Goal: Task Accomplishment & Management: Manage account settings

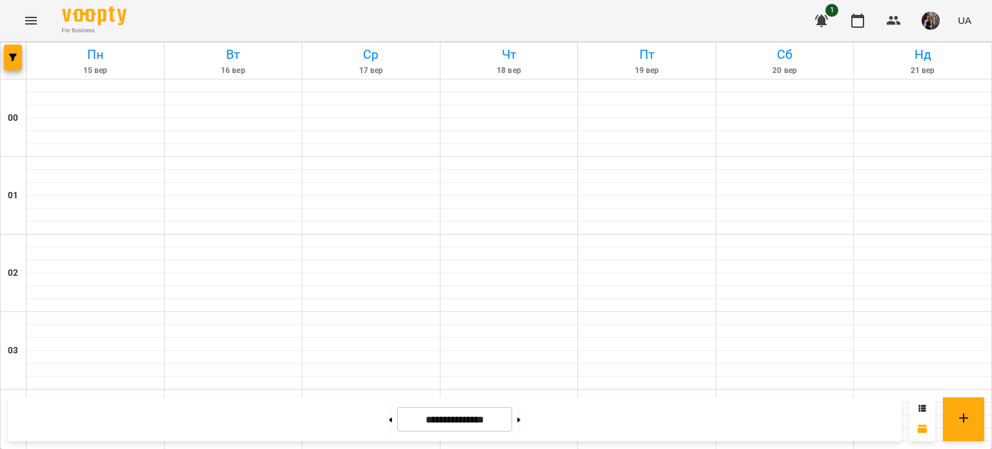
scroll to position [836, 0]
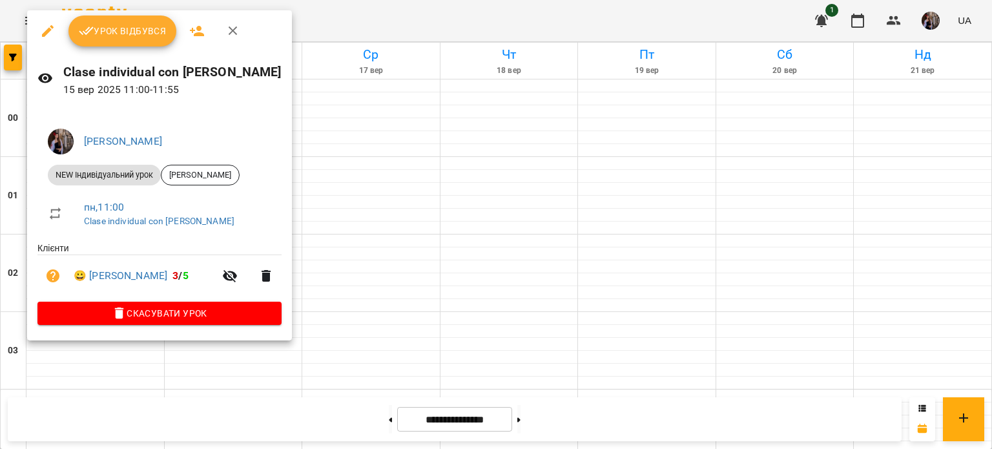
click at [154, 27] on span "Урок відбувся" at bounding box center [123, 30] width 88 height 15
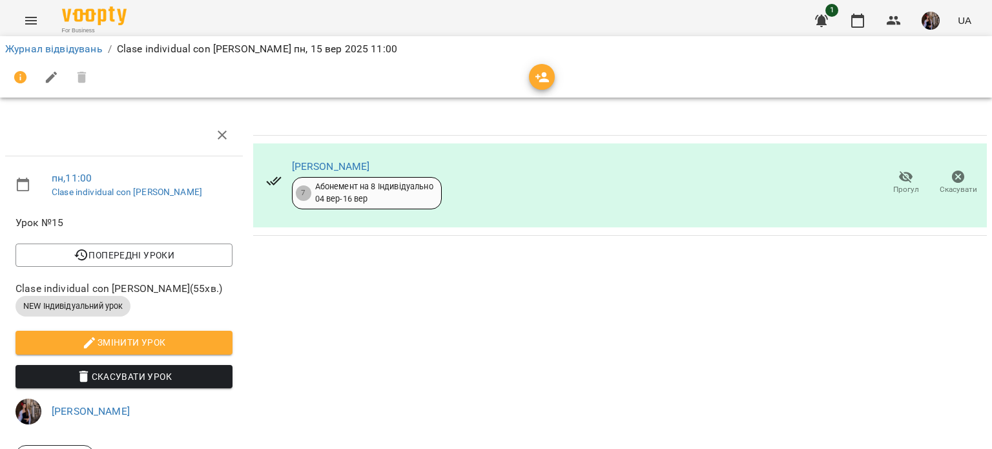
click at [541, 68] on button "button" at bounding box center [542, 77] width 26 height 26
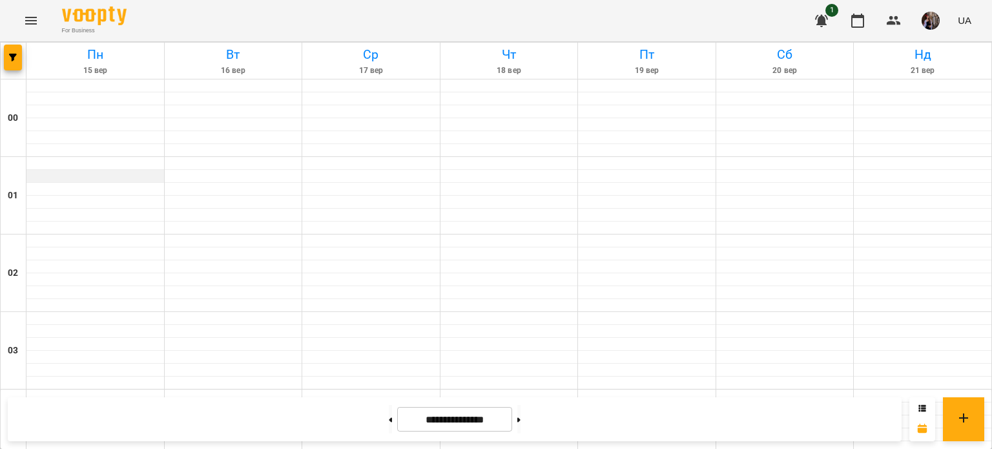
scroll to position [980, 0]
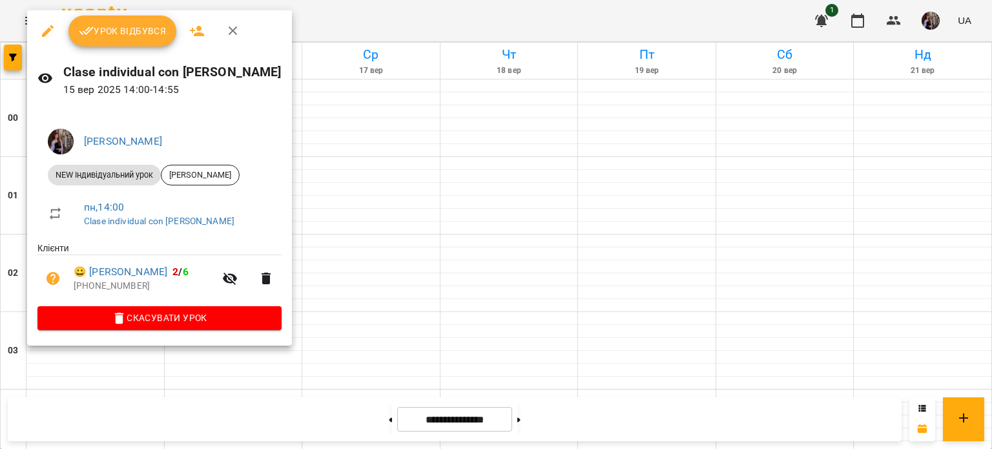
click at [136, 33] on span "Урок відбувся" at bounding box center [123, 30] width 88 height 15
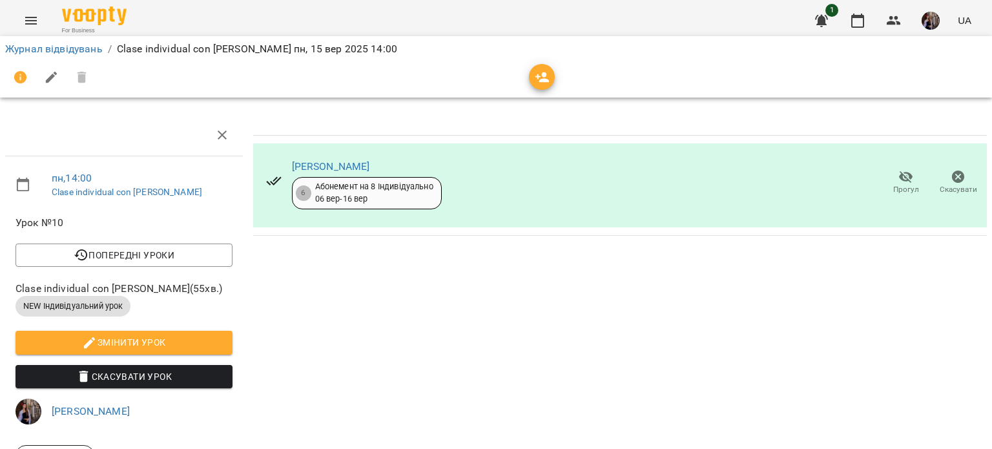
click at [540, 79] on icon "button" at bounding box center [542, 77] width 14 height 10
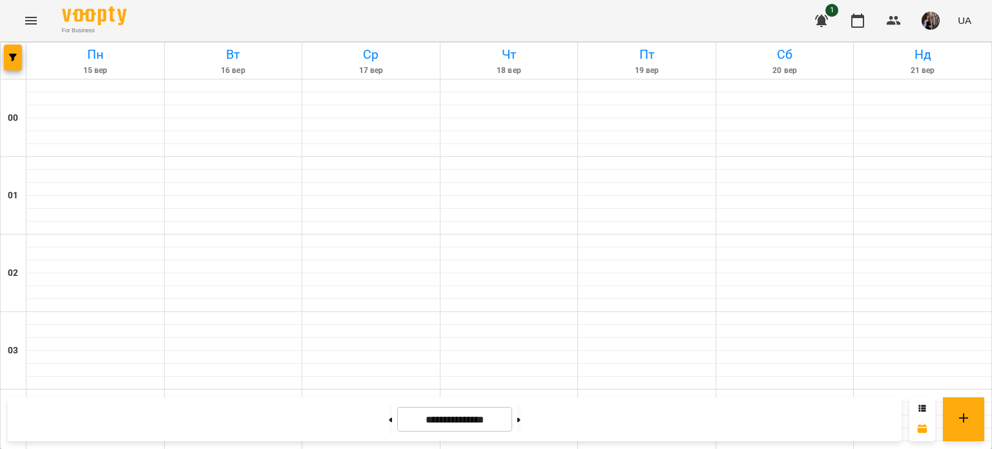
scroll to position [1006, 0]
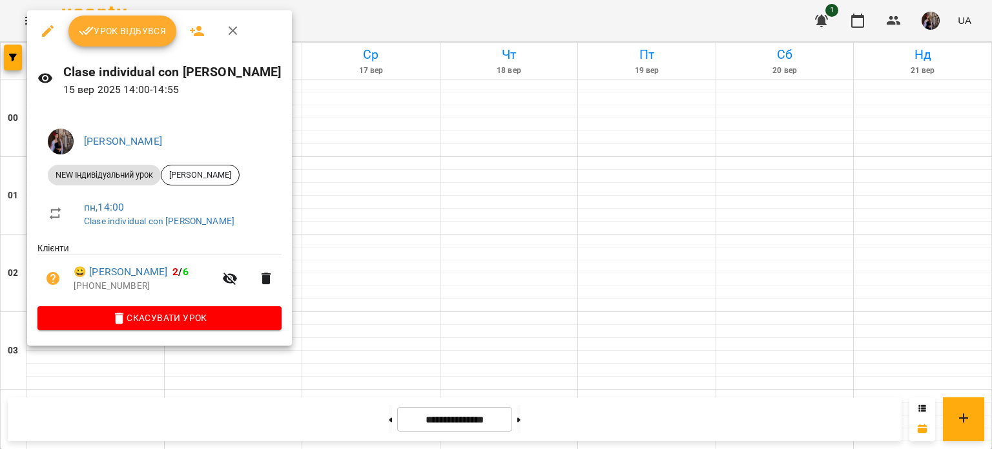
click at [115, 34] on span "Урок відбувся" at bounding box center [123, 30] width 88 height 15
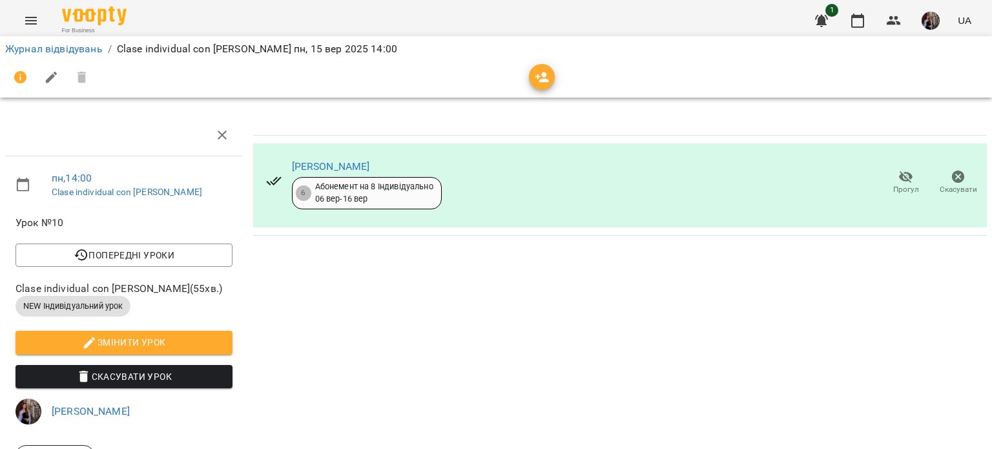
click at [531, 77] on span "button" at bounding box center [542, 77] width 26 height 15
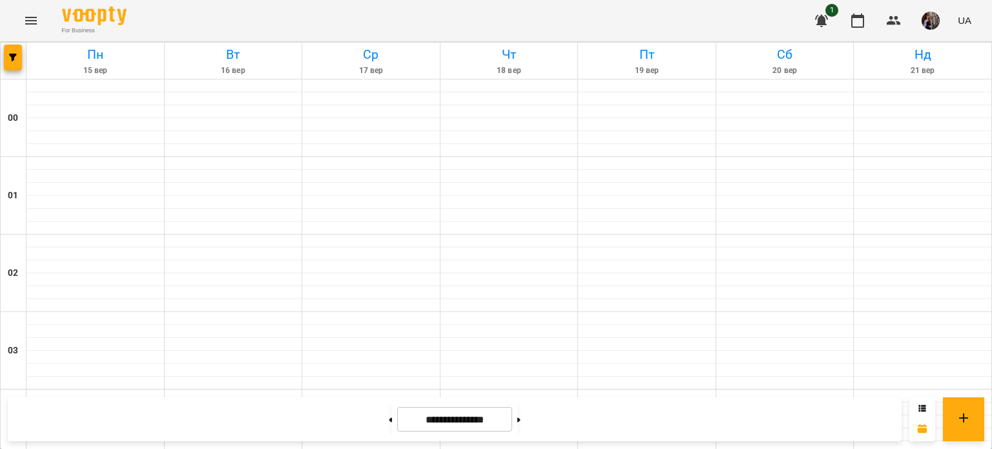
scroll to position [1336, 0]
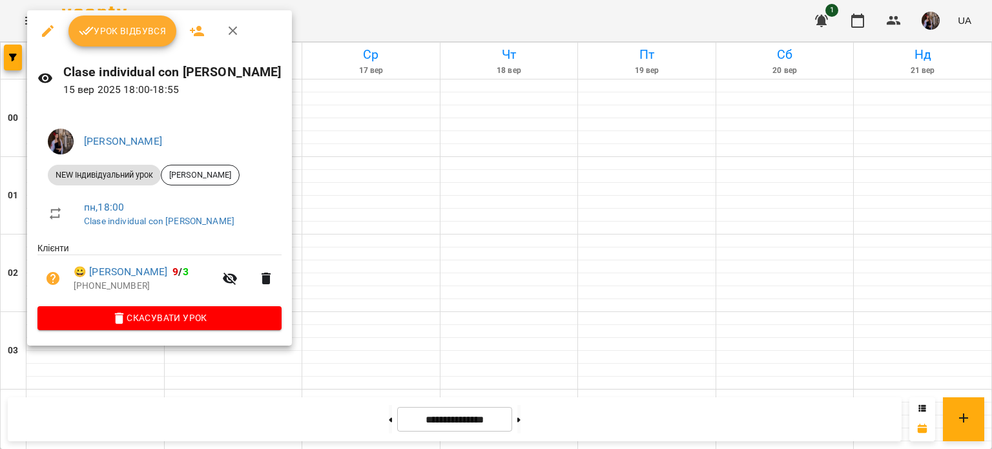
click at [132, 25] on span "Урок відбувся" at bounding box center [123, 30] width 88 height 15
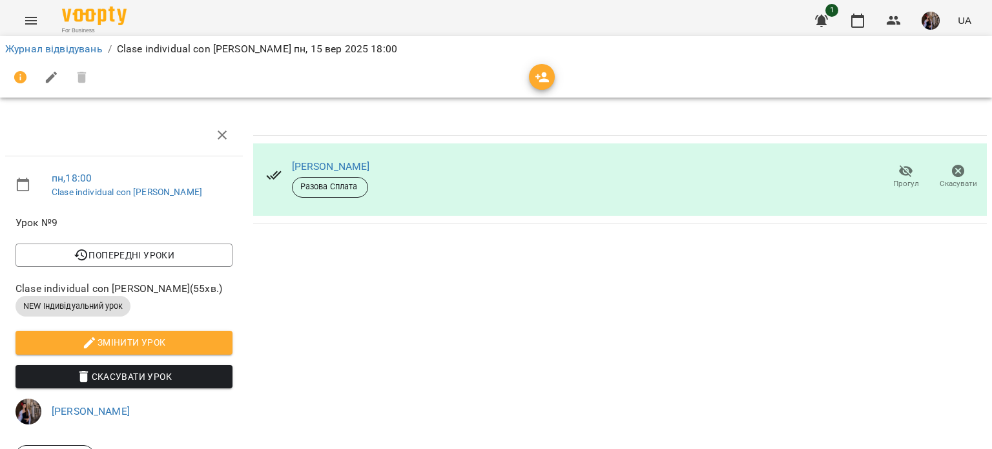
click at [530, 73] on span "button" at bounding box center [542, 77] width 26 height 15
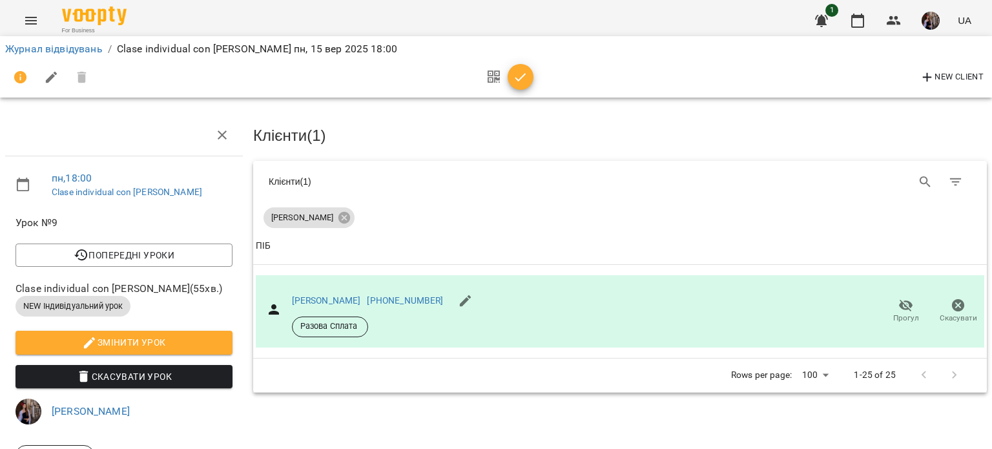
click at [522, 81] on icon "button" at bounding box center [520, 77] width 15 height 15
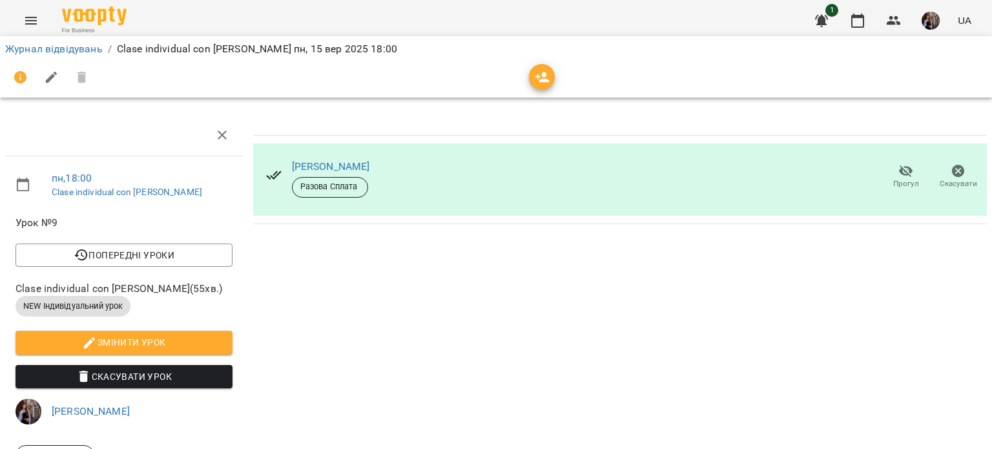
click at [559, 75] on div at bounding box center [496, 77] width 982 height 31
click at [546, 76] on icon "button" at bounding box center [542, 77] width 15 height 15
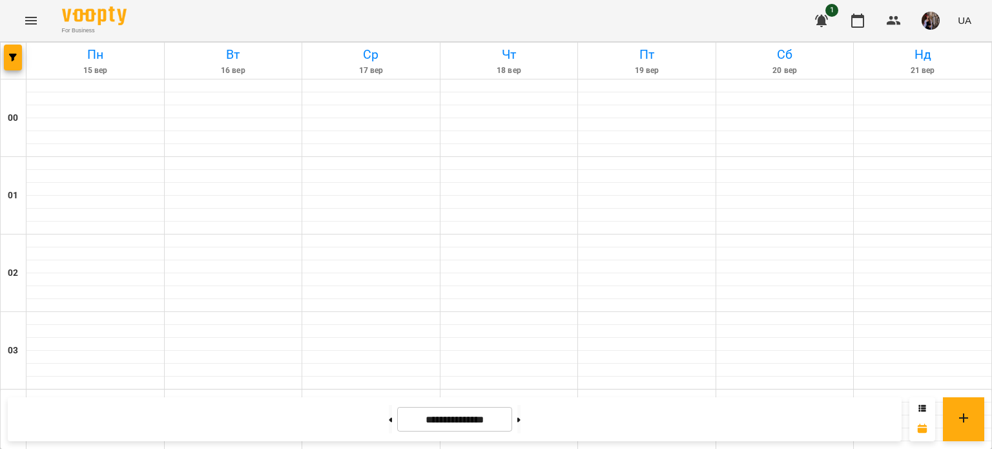
scroll to position [1418, 0]
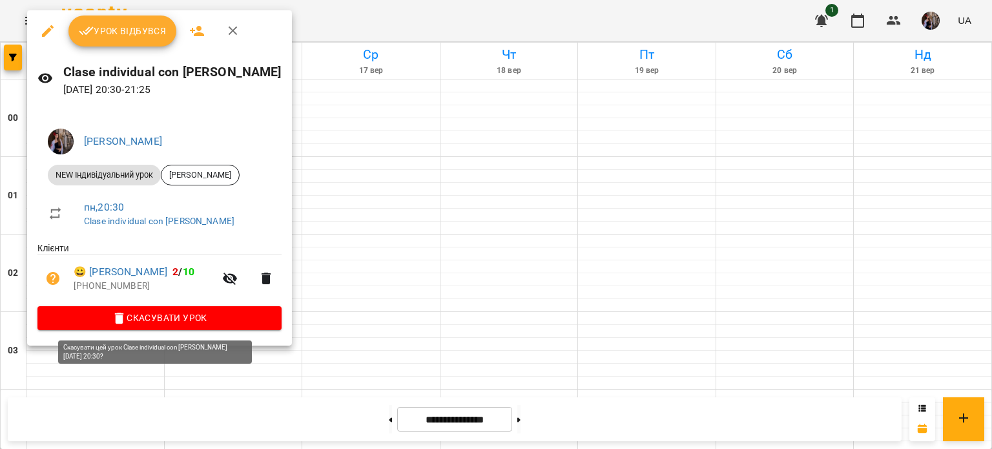
click at [166, 322] on span "Скасувати Урок" at bounding box center [159, 317] width 223 height 15
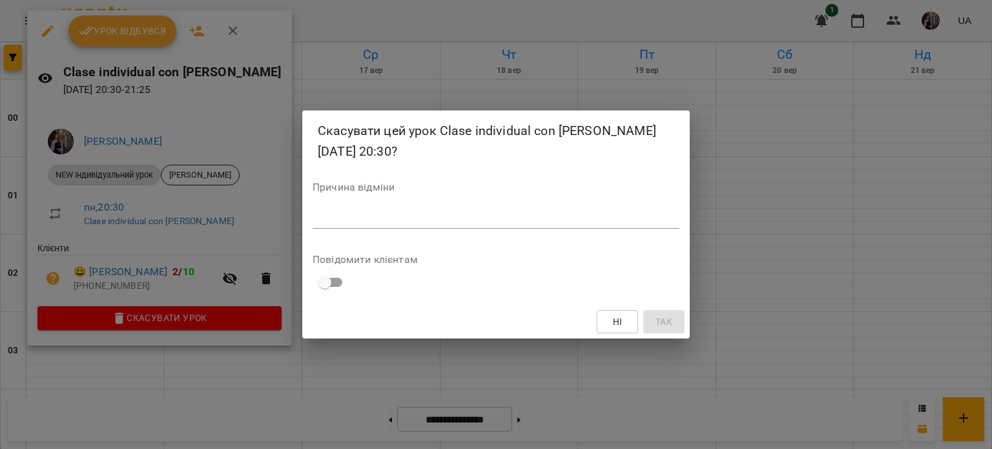
click at [341, 225] on div "*" at bounding box center [496, 218] width 367 height 21
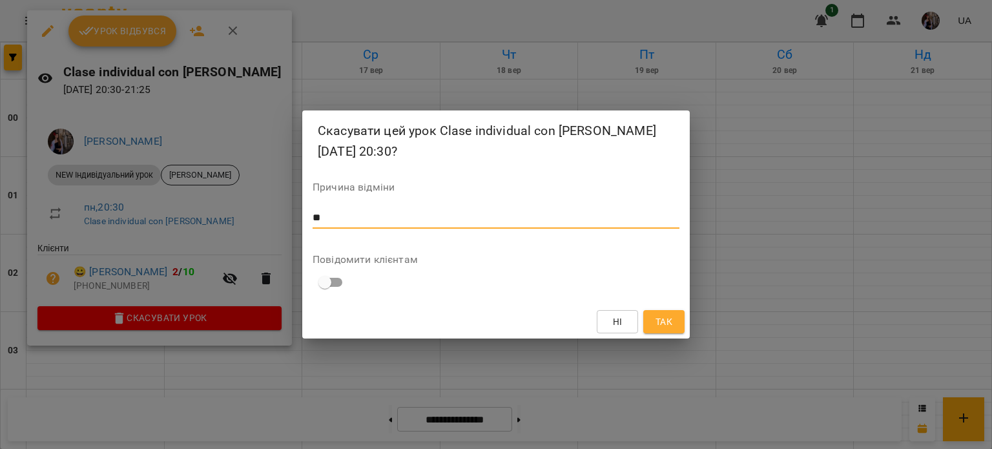
type textarea "**"
click at [662, 311] on button "Так" at bounding box center [663, 321] width 41 height 23
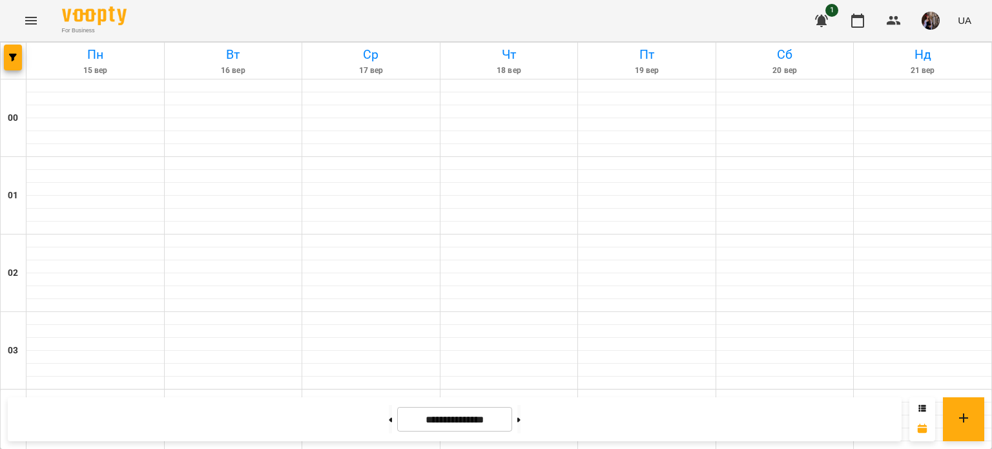
scroll to position [1211, 0]
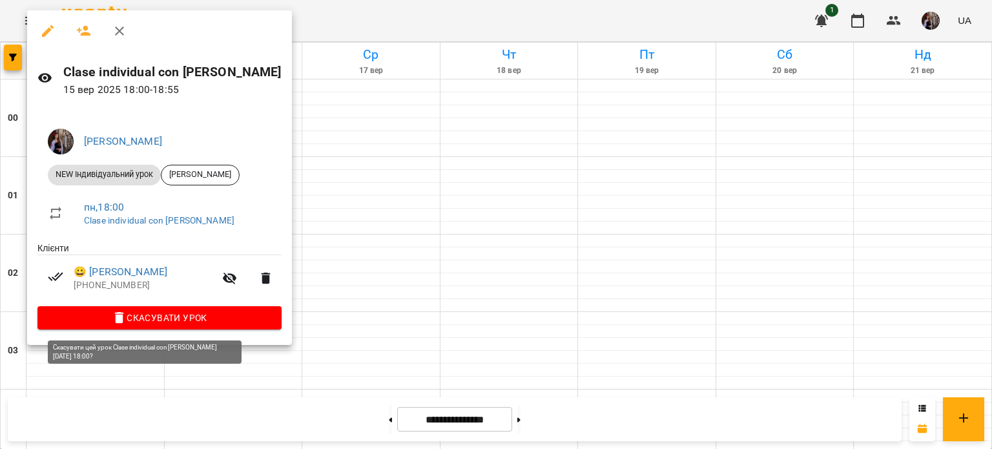
click at [201, 325] on span "Скасувати Урок" at bounding box center [159, 317] width 223 height 15
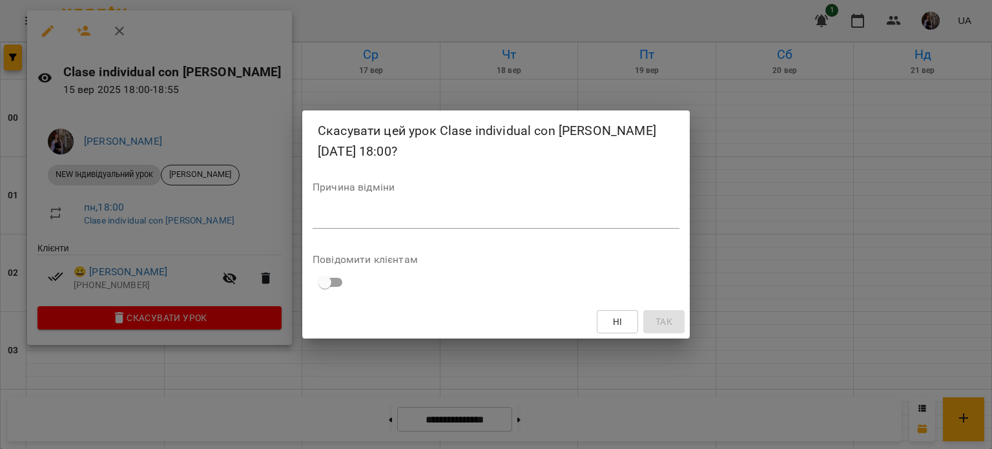
click at [401, 204] on div "Причина відміни *" at bounding box center [496, 208] width 367 height 52
click at [396, 214] on textarea at bounding box center [496, 218] width 367 height 12
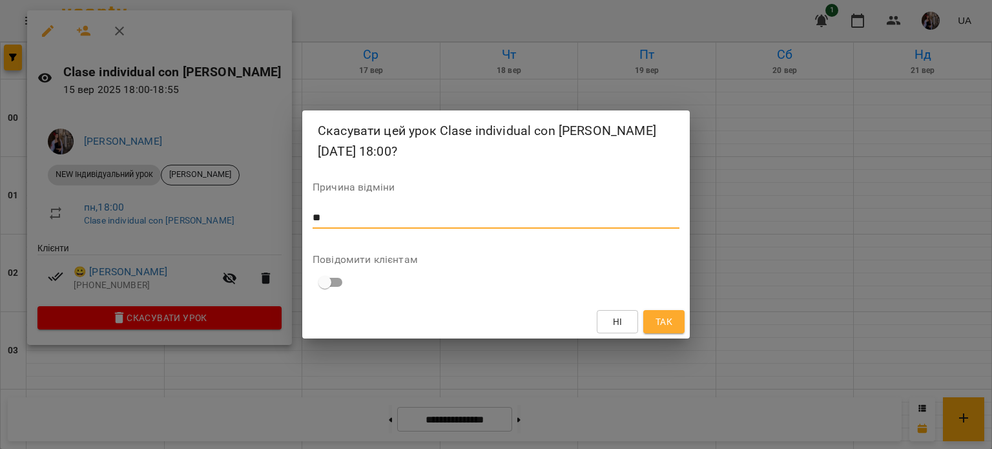
type textarea "**"
click at [666, 324] on span "Так" at bounding box center [663, 321] width 17 height 15
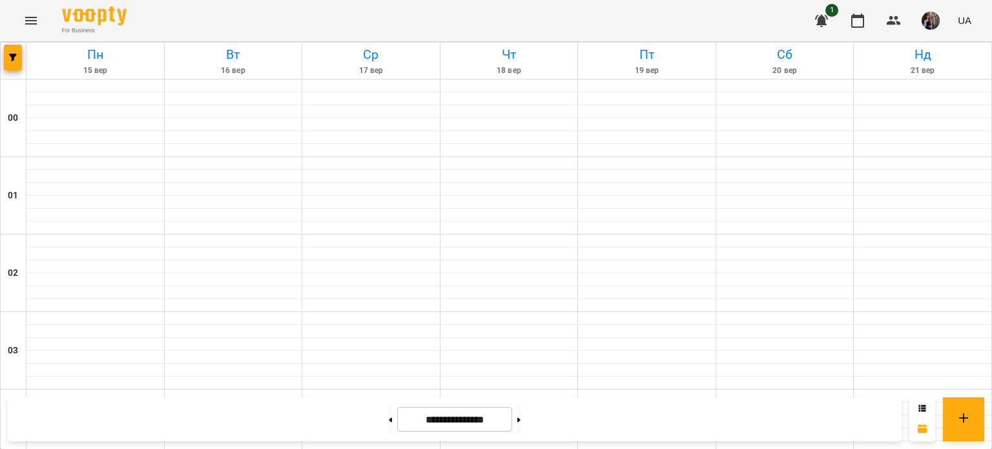
scroll to position [1027, 0]
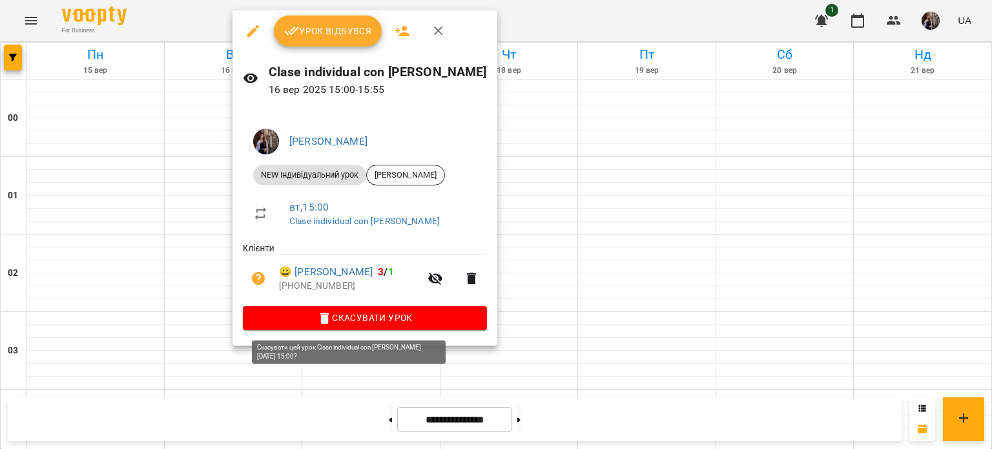
click at [337, 325] on span "Скасувати Урок" at bounding box center [364, 317] width 223 height 15
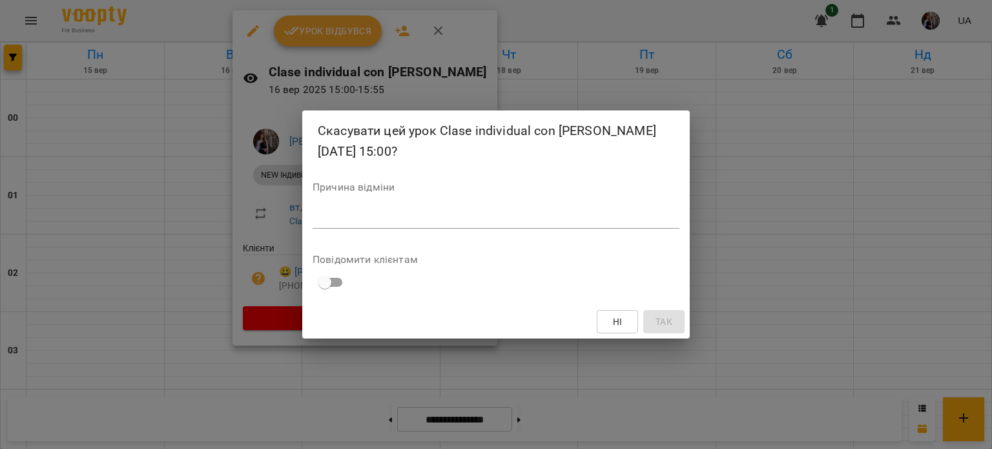
click at [378, 220] on textarea at bounding box center [496, 218] width 367 height 12
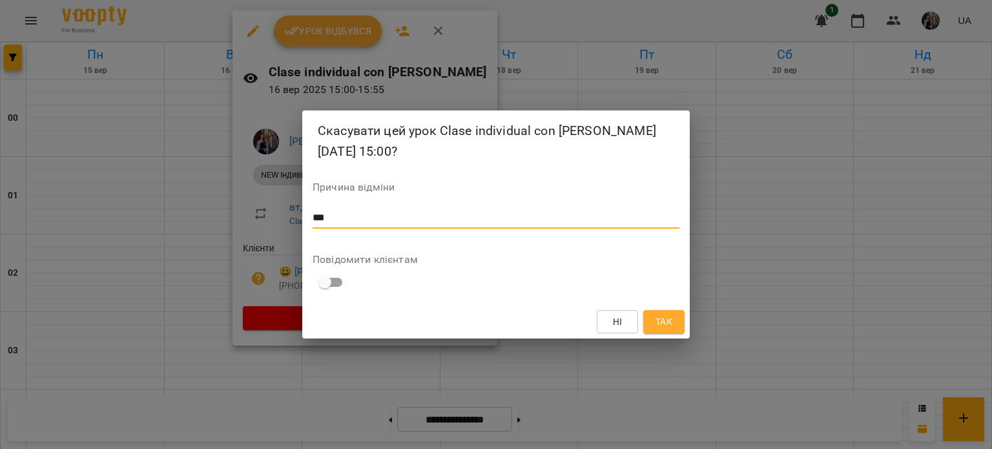
type textarea "***"
click at [682, 321] on button "Так" at bounding box center [663, 321] width 41 height 23
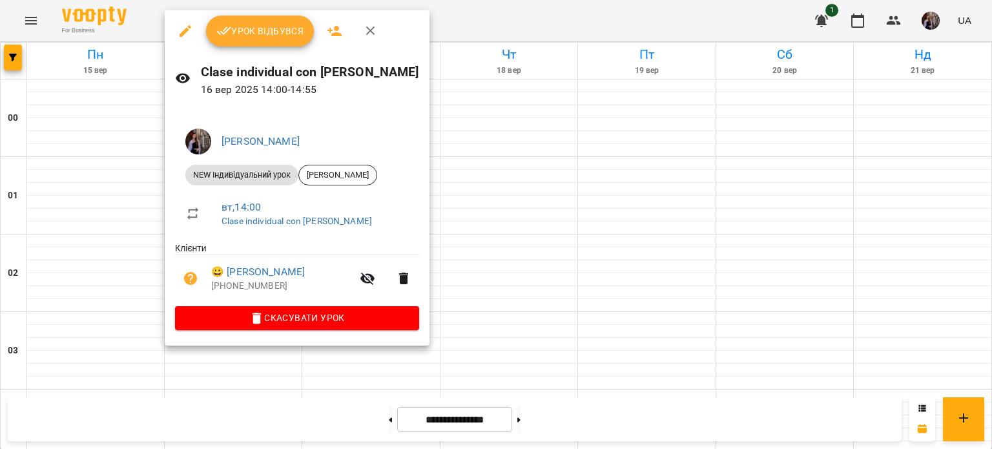
click at [258, 30] on span "Урок відбувся" at bounding box center [260, 30] width 88 height 15
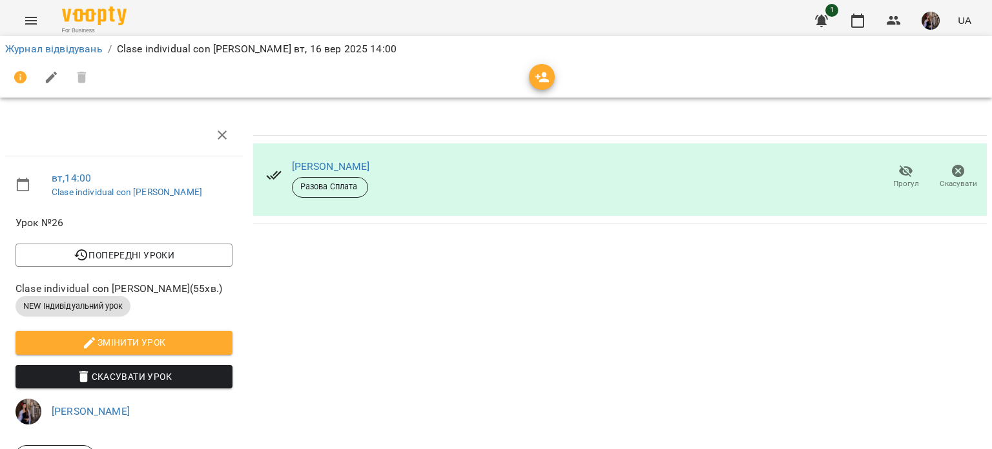
click at [533, 70] on span "button" at bounding box center [542, 77] width 26 height 15
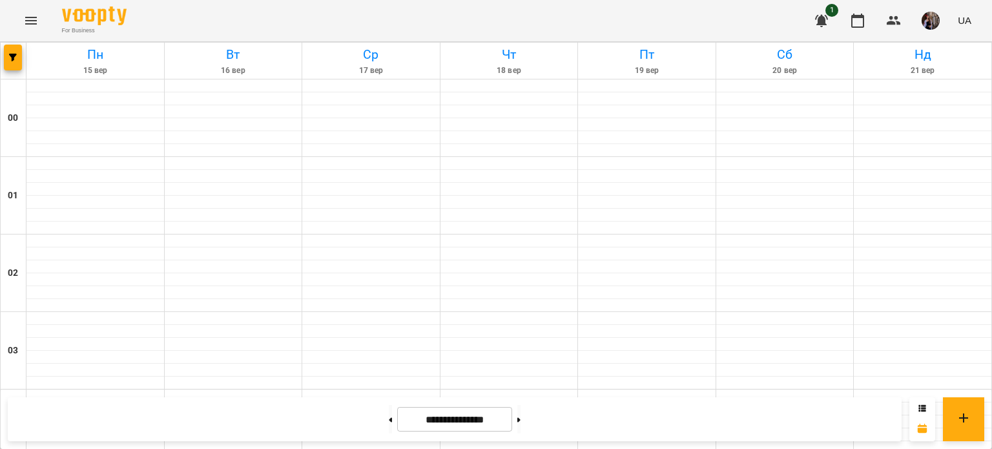
scroll to position [1002, 0]
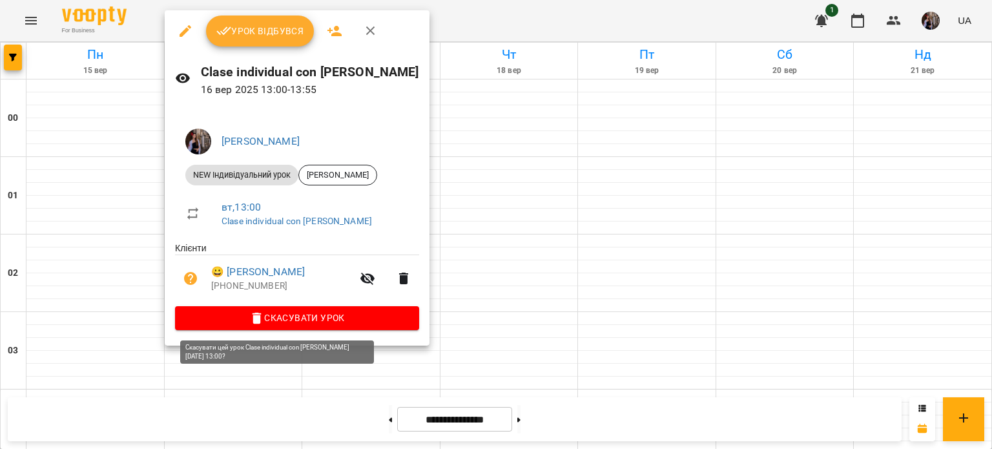
click at [281, 325] on span "Скасувати Урок" at bounding box center [296, 317] width 223 height 15
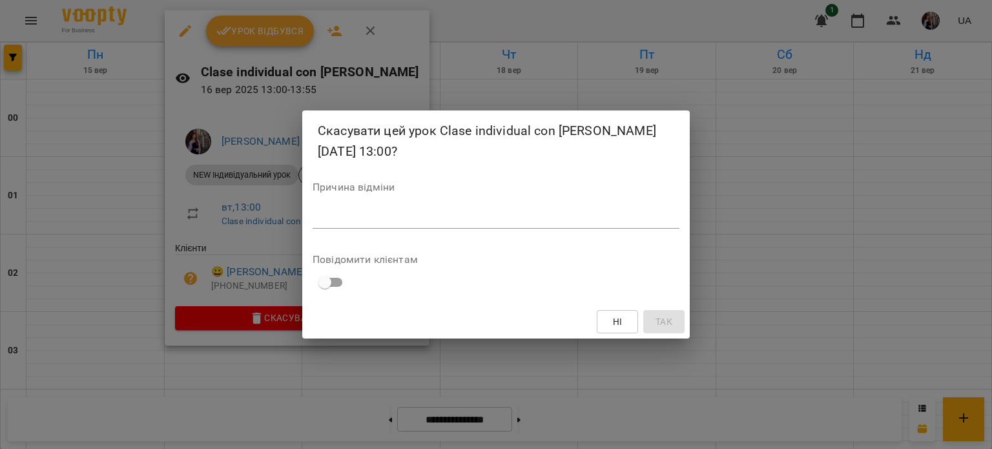
click at [398, 219] on textarea at bounding box center [496, 218] width 367 height 12
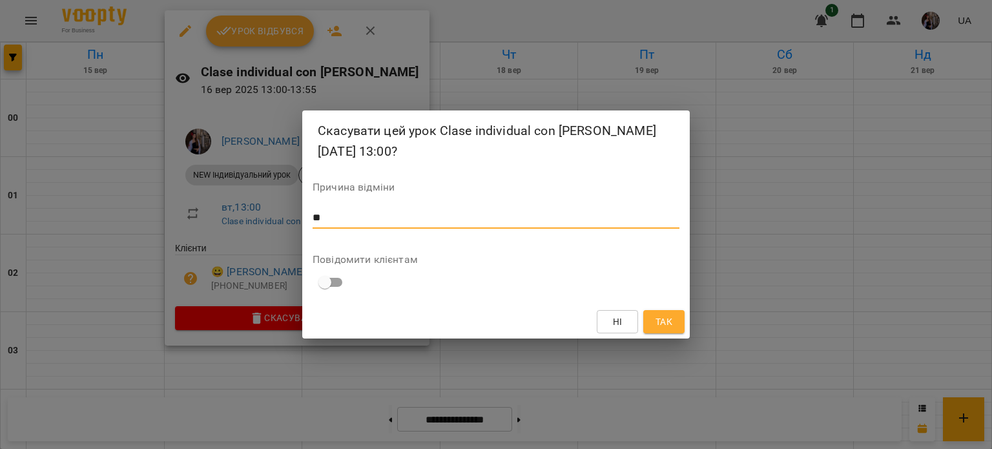
type textarea "**"
click at [675, 317] on button "Так" at bounding box center [663, 321] width 41 height 23
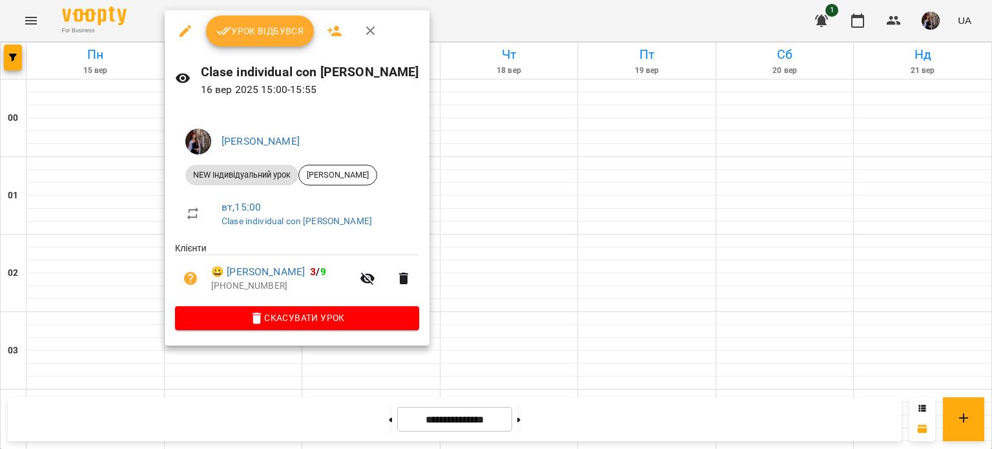
click at [249, 31] on span "Урок відбувся" at bounding box center [260, 30] width 88 height 15
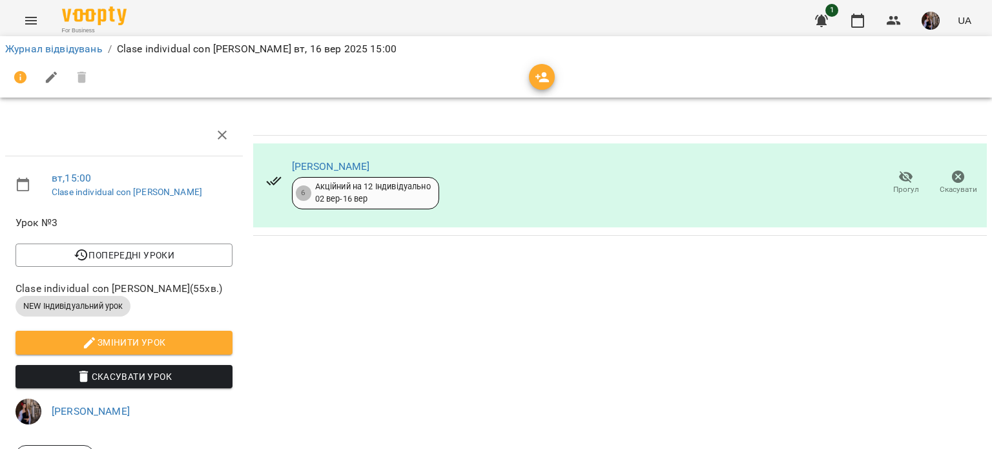
click at [541, 68] on button "button" at bounding box center [542, 77] width 26 height 26
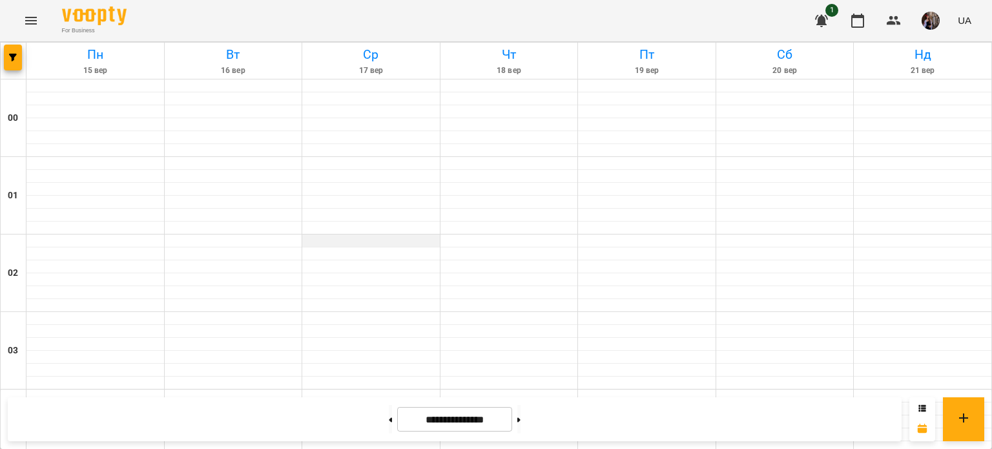
scroll to position [1157, 0]
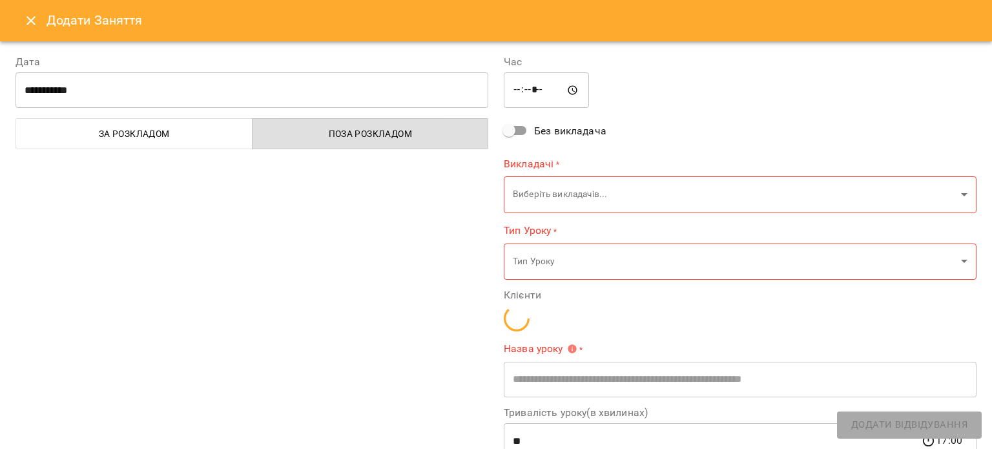
type input "**********"
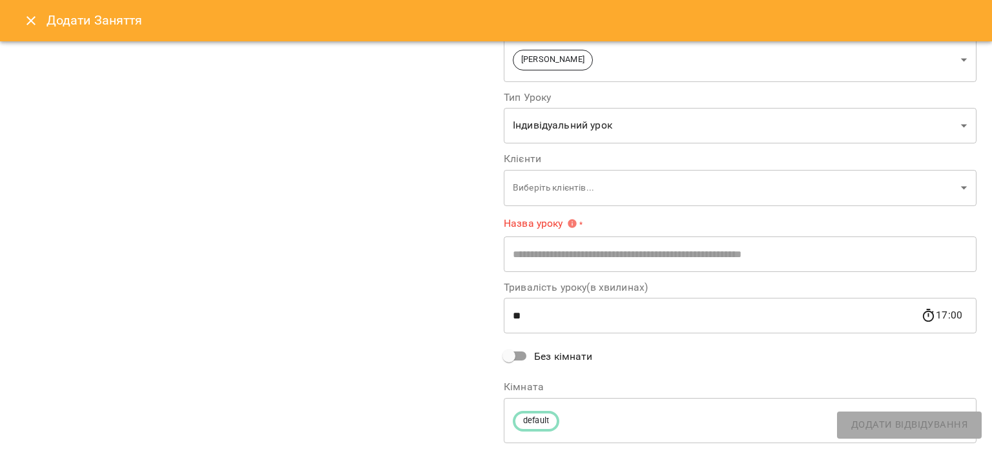
scroll to position [137, 0]
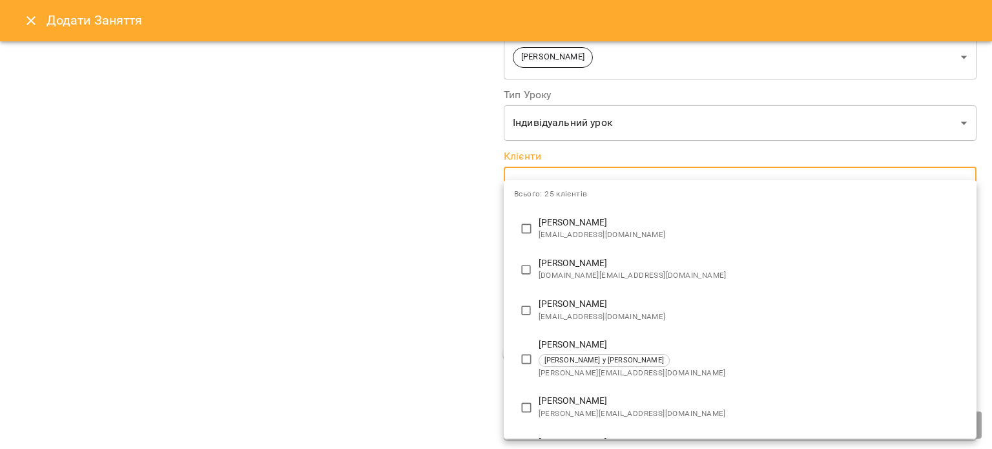
scroll to position [59, 0]
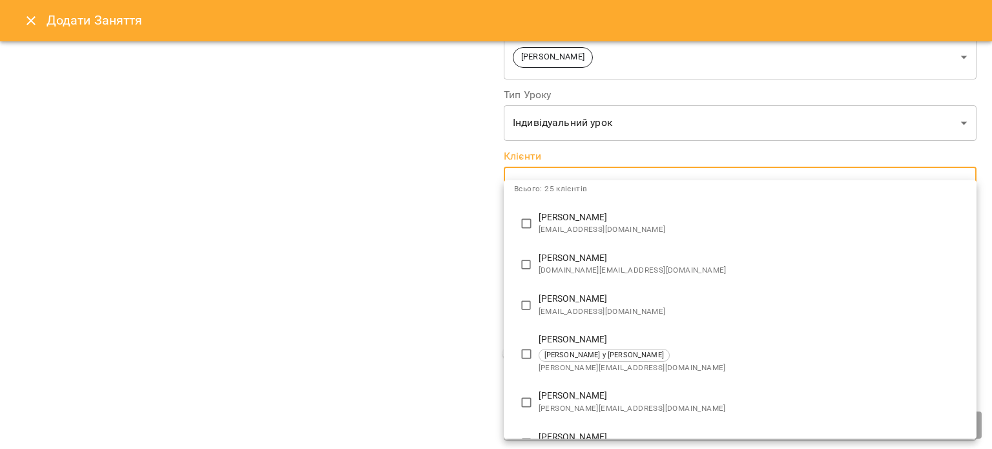
click at [566, 305] on span "[EMAIL_ADDRESS][DOMAIN_NAME]" at bounding box center [752, 311] width 427 height 13
type input "**********"
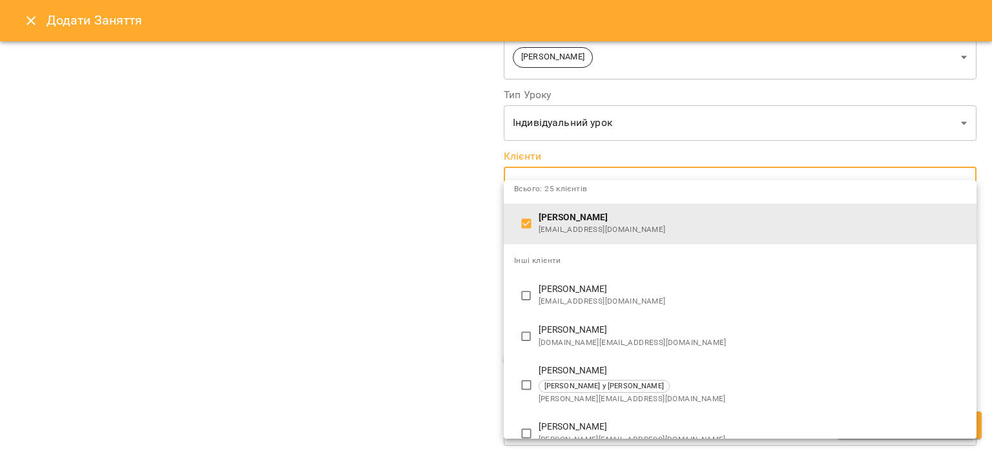
click at [477, 269] on div at bounding box center [496, 224] width 992 height 449
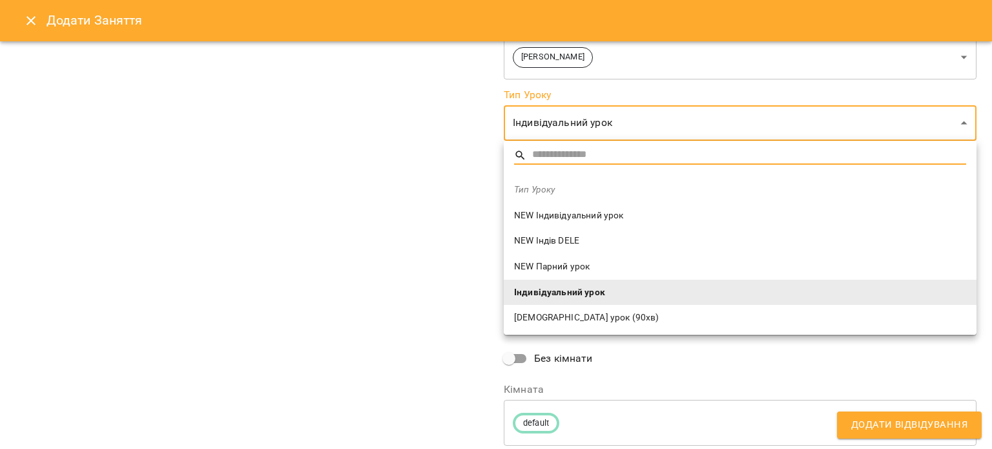
scroll to position [0, 0]
click at [628, 205] on li "NEW Індивідуальний урок" at bounding box center [740, 216] width 473 height 26
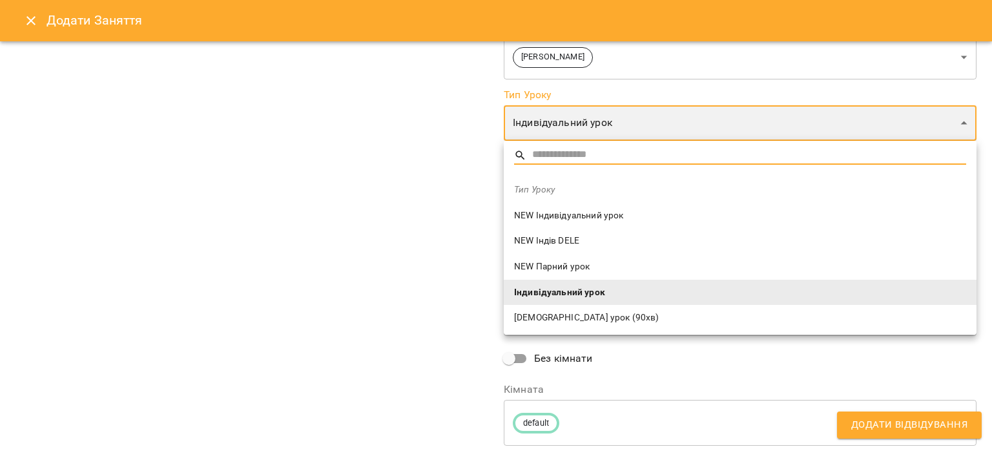
type input "**********"
type input "**"
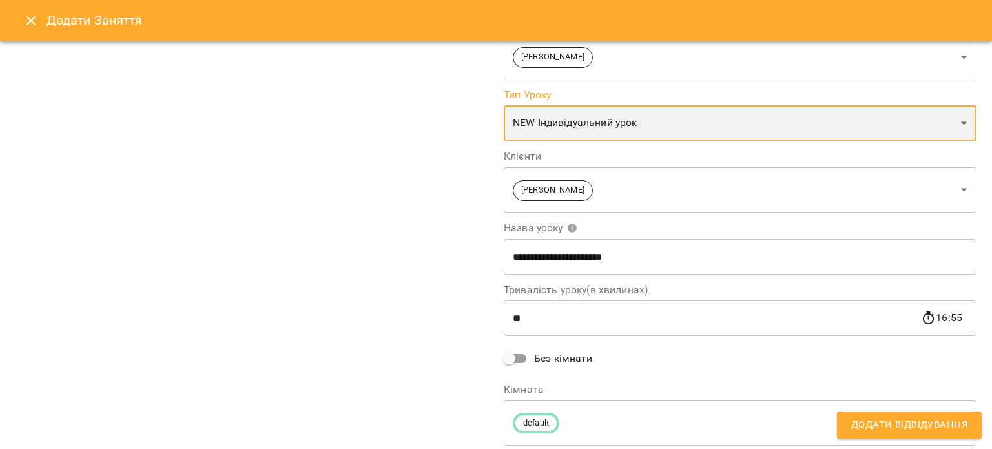
scroll to position [177, 0]
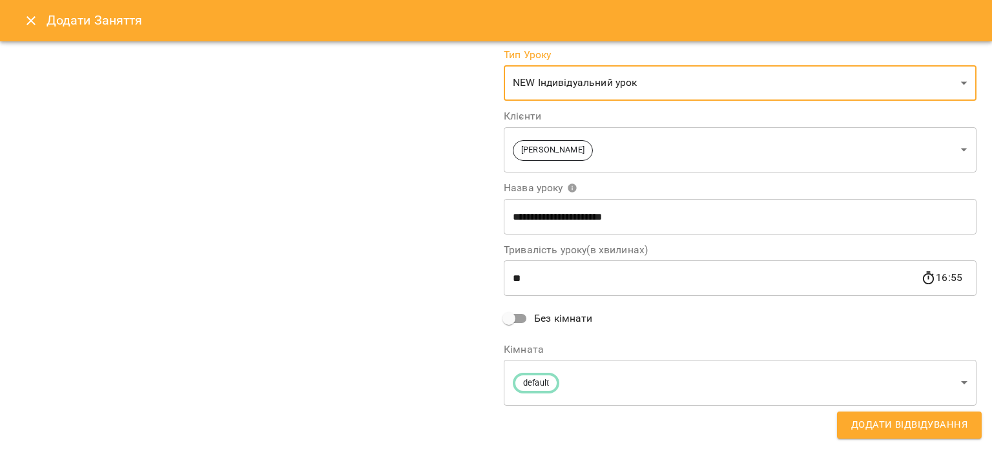
click at [938, 433] on span "Додати Відвідування" at bounding box center [909, 424] width 116 height 17
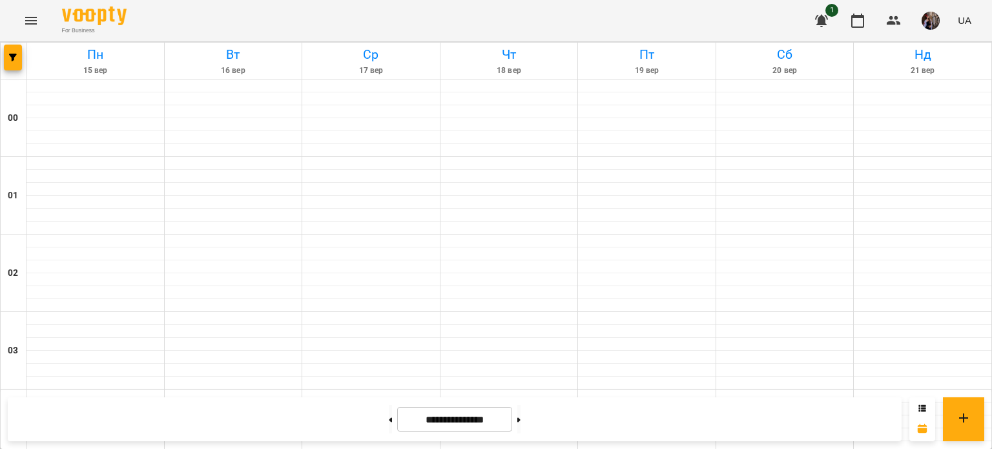
scroll to position [1240, 0]
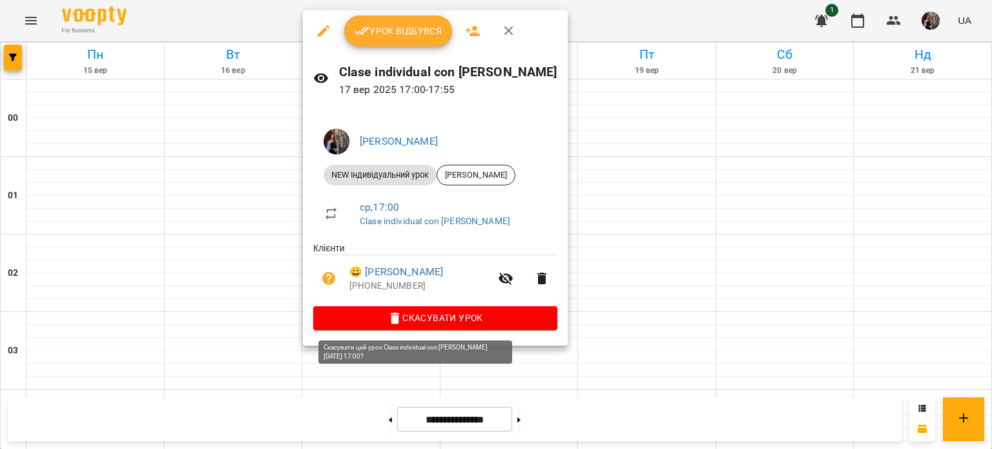
click at [454, 318] on span "Скасувати Урок" at bounding box center [435, 317] width 223 height 15
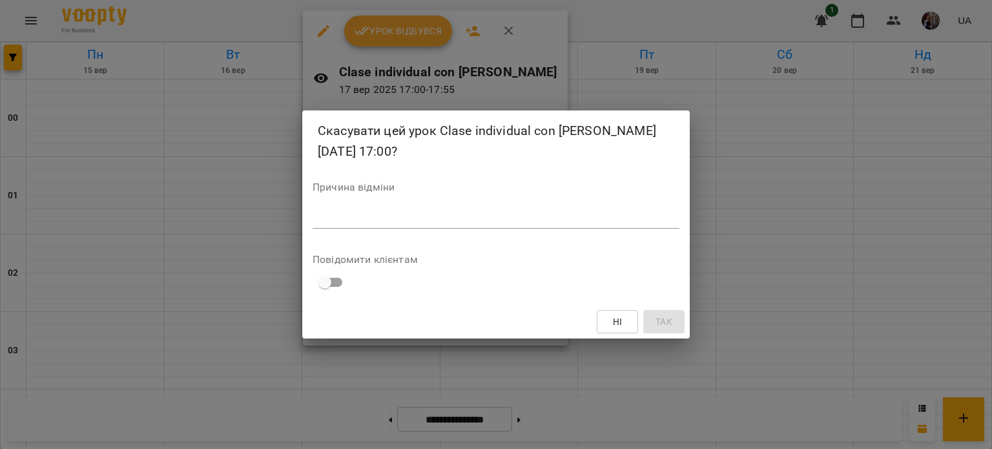
click at [506, 221] on textarea at bounding box center [496, 218] width 367 height 12
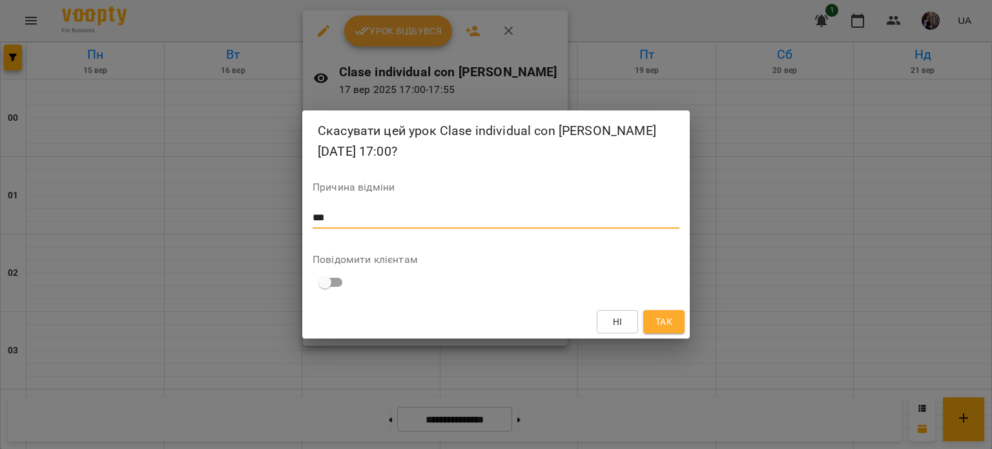
type textarea "***"
click at [671, 326] on span "Так" at bounding box center [663, 321] width 17 height 15
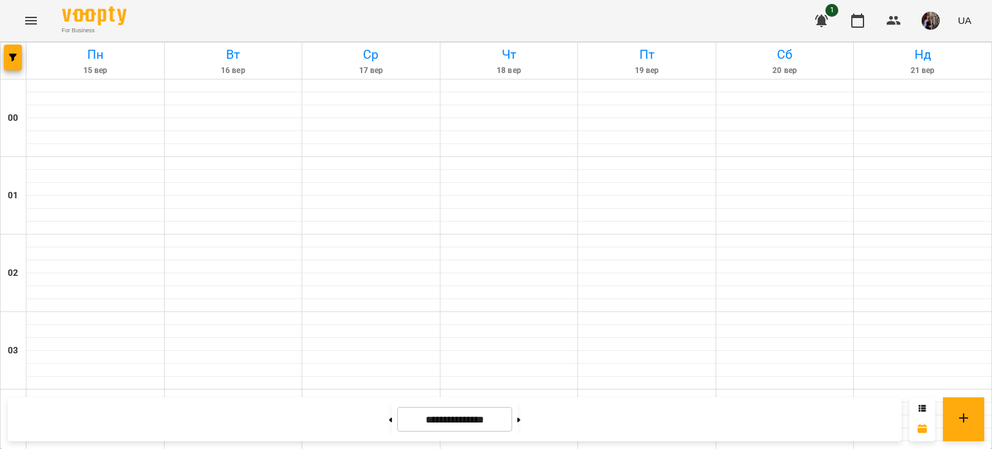
click at [934, 17] on img "button" at bounding box center [930, 21] width 18 height 18
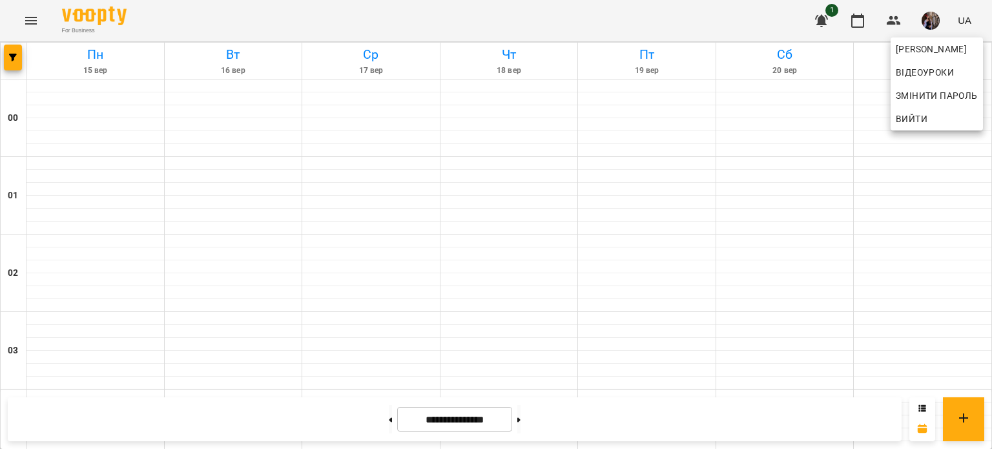
click at [898, 20] on div at bounding box center [496, 224] width 992 height 449
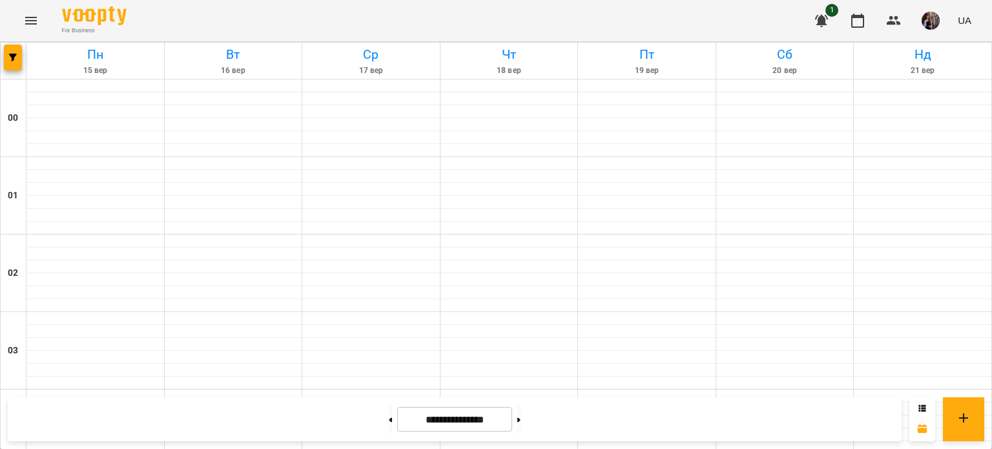
click at [898, 20] on icon "button" at bounding box center [893, 20] width 15 height 15
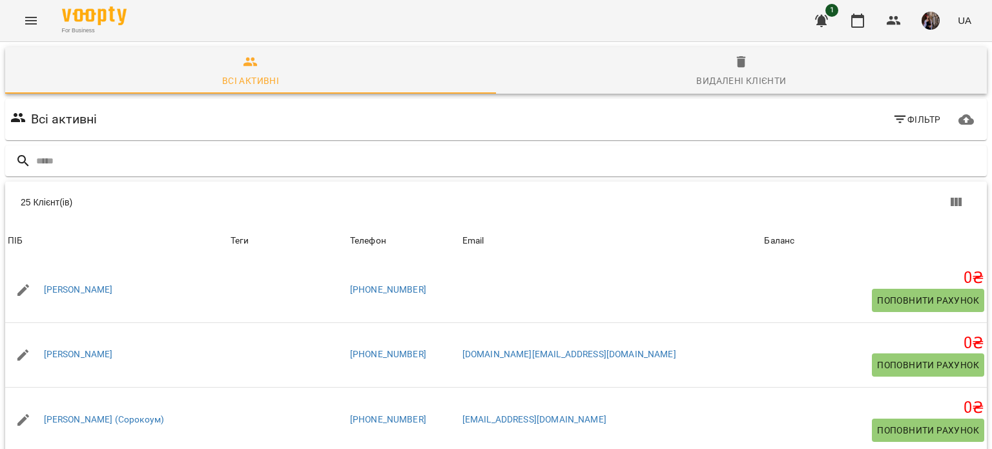
scroll to position [1146, 0]
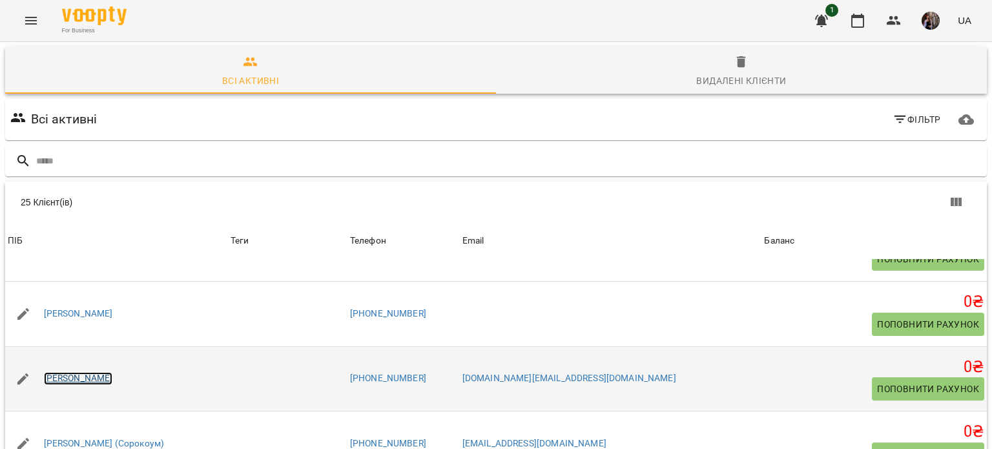
click at [64, 372] on link "[PERSON_NAME]" at bounding box center [78, 378] width 69 height 13
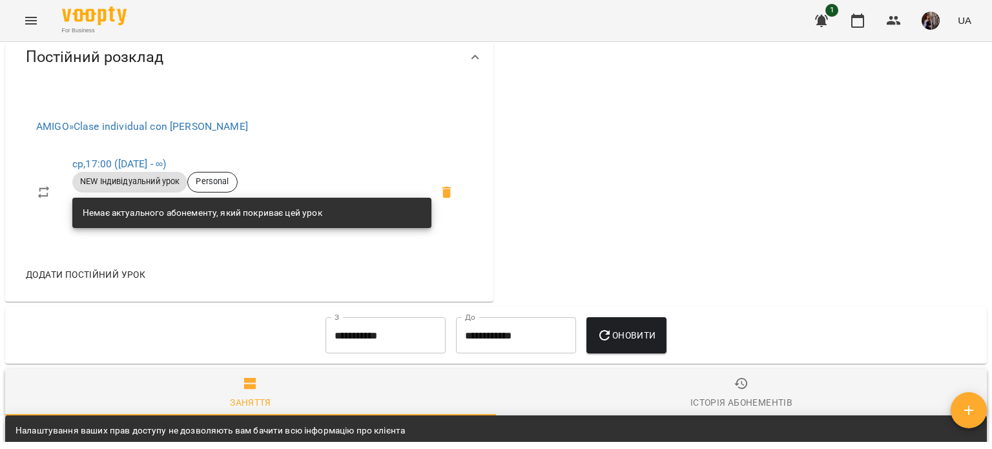
scroll to position [486, 0]
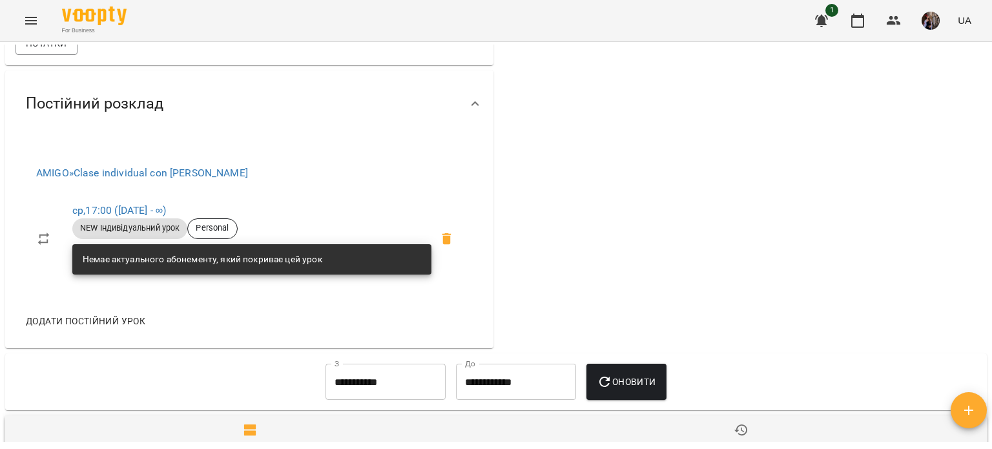
click at [451, 236] on icon at bounding box center [446, 238] width 15 height 15
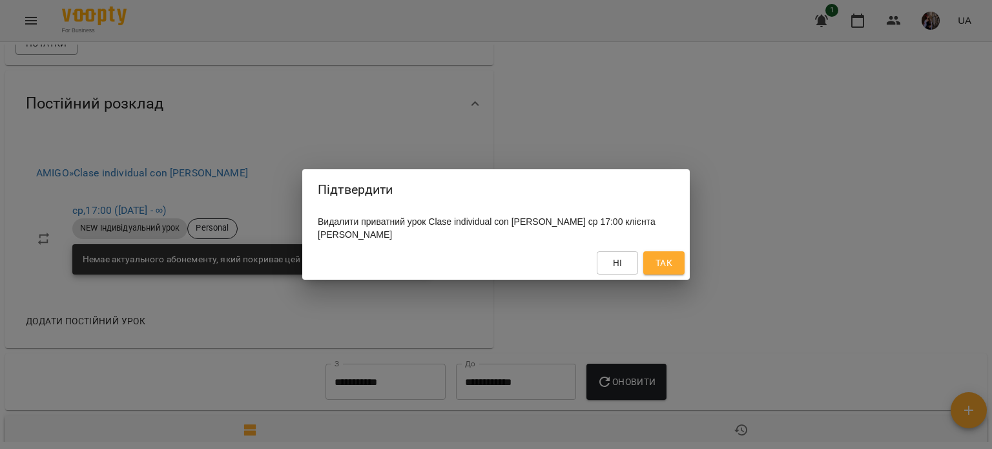
click at [659, 257] on span "Так" at bounding box center [663, 262] width 17 height 15
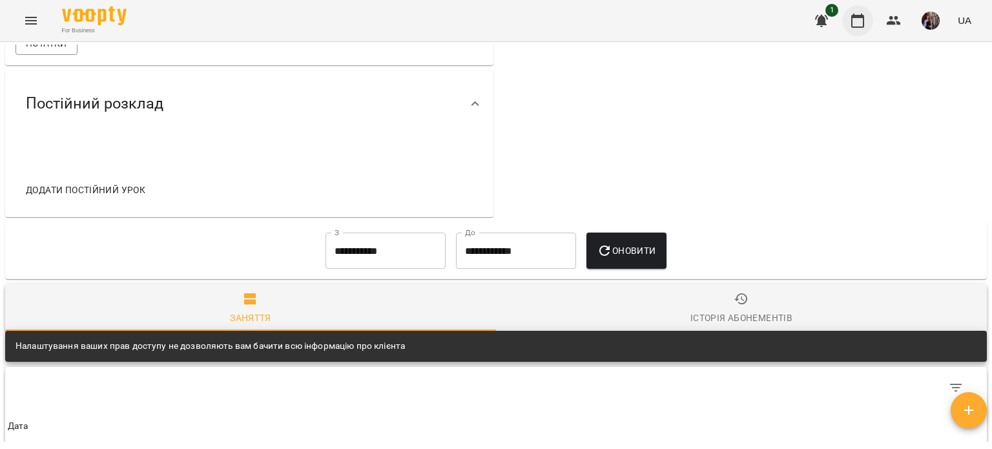
click at [852, 22] on icon "button" at bounding box center [857, 21] width 13 height 14
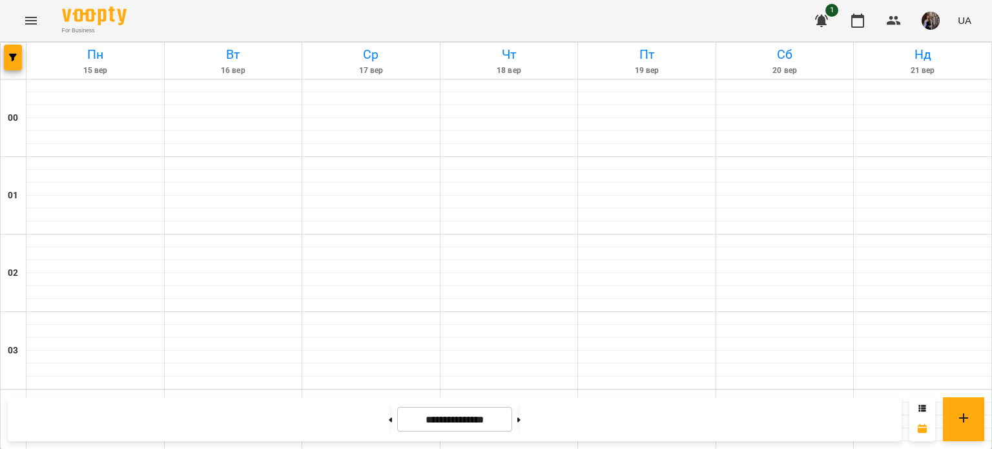
scroll to position [1107, 0]
click at [898, 21] on icon "button" at bounding box center [894, 20] width 14 height 9
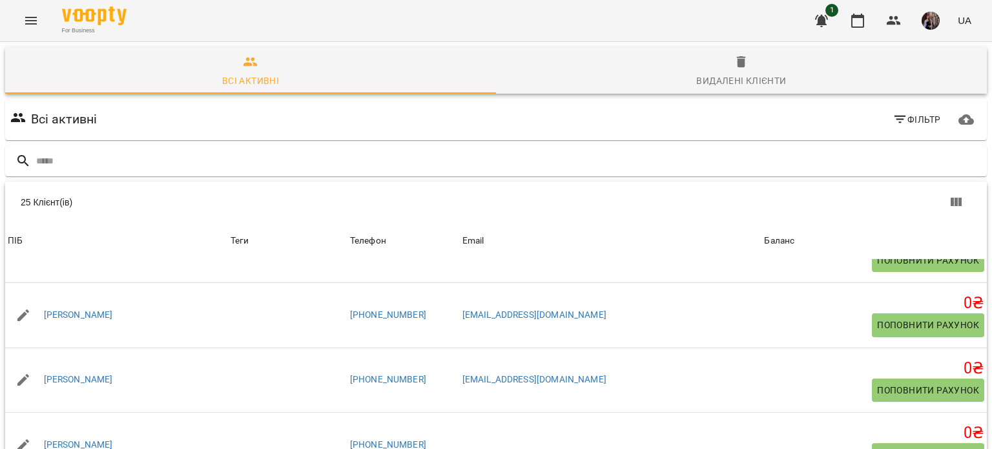
scroll to position [889, 0]
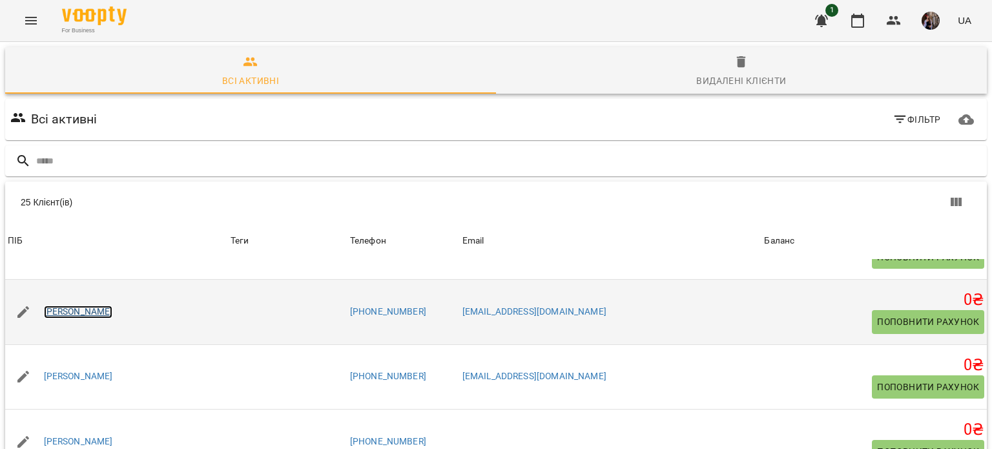
click at [113, 305] on link "[PERSON_NAME]" at bounding box center [78, 311] width 69 height 13
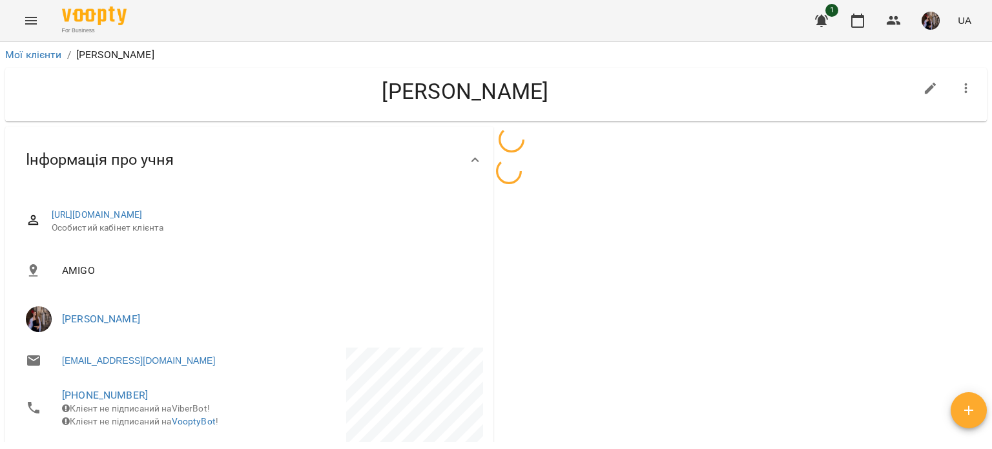
scroll to position [409, 0]
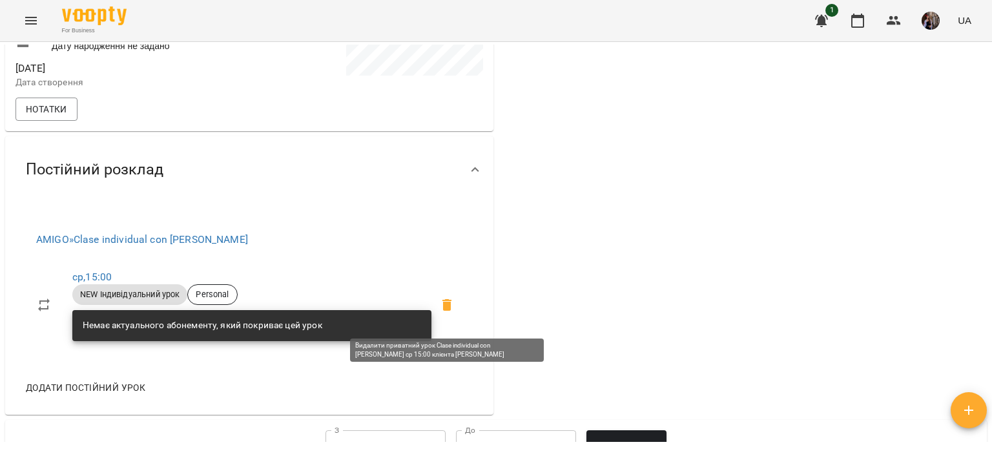
click at [448, 311] on icon at bounding box center [446, 305] width 9 height 12
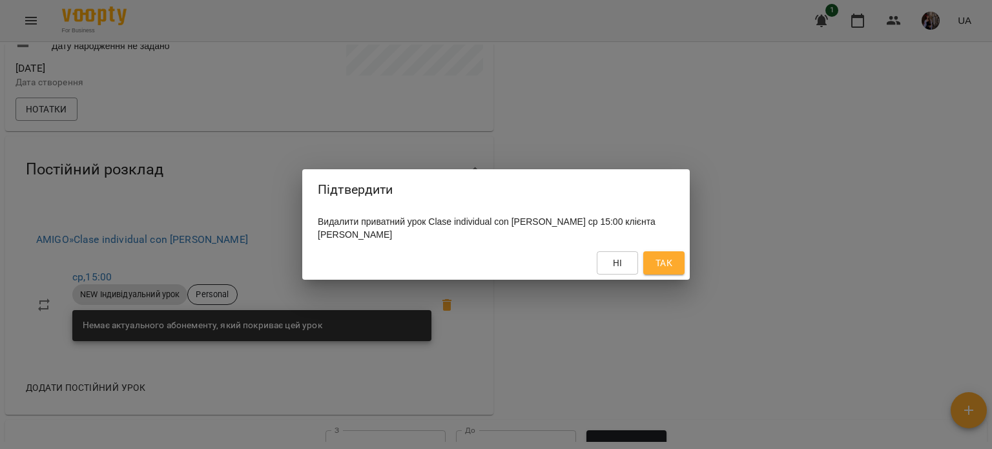
click at [659, 271] on span "Так" at bounding box center [663, 262] width 17 height 15
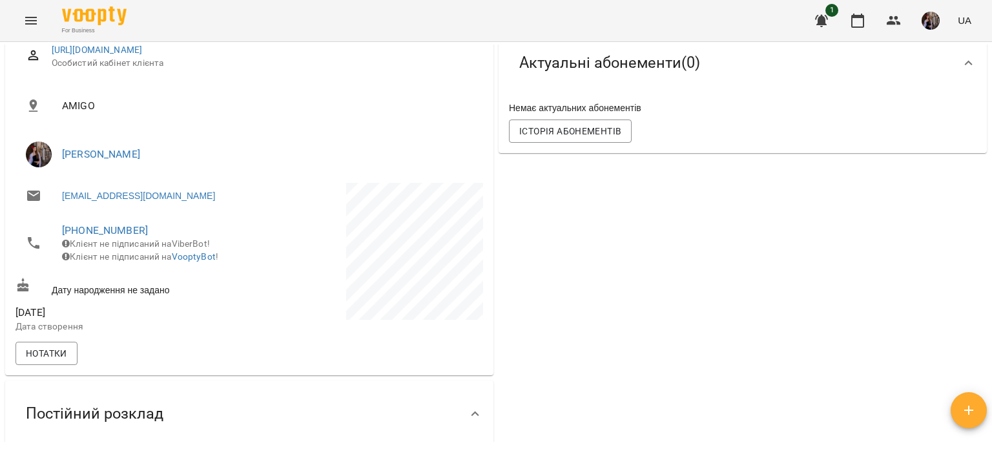
scroll to position [147, 0]
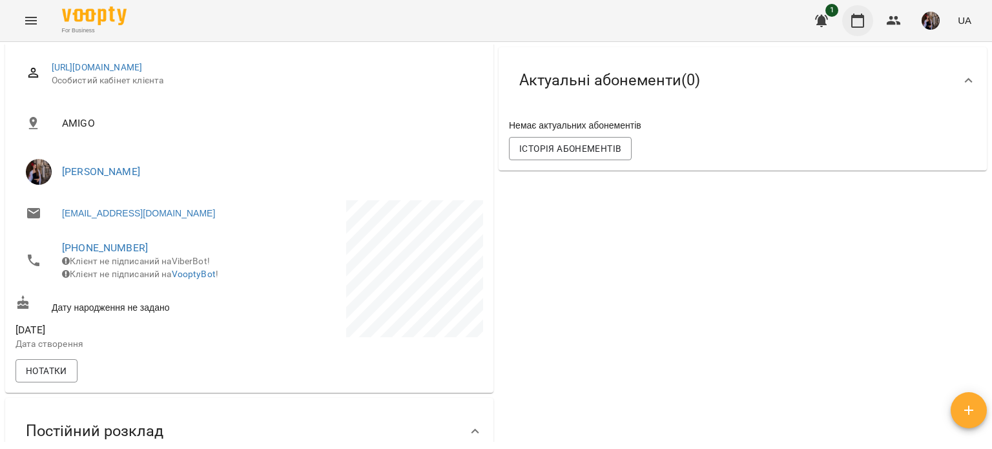
click at [857, 23] on icon "button" at bounding box center [857, 20] width 15 height 15
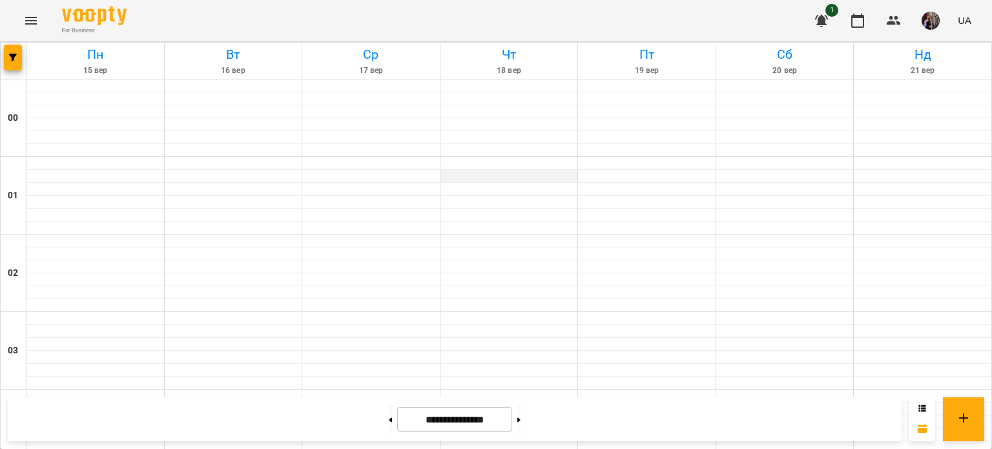
scroll to position [1095, 0]
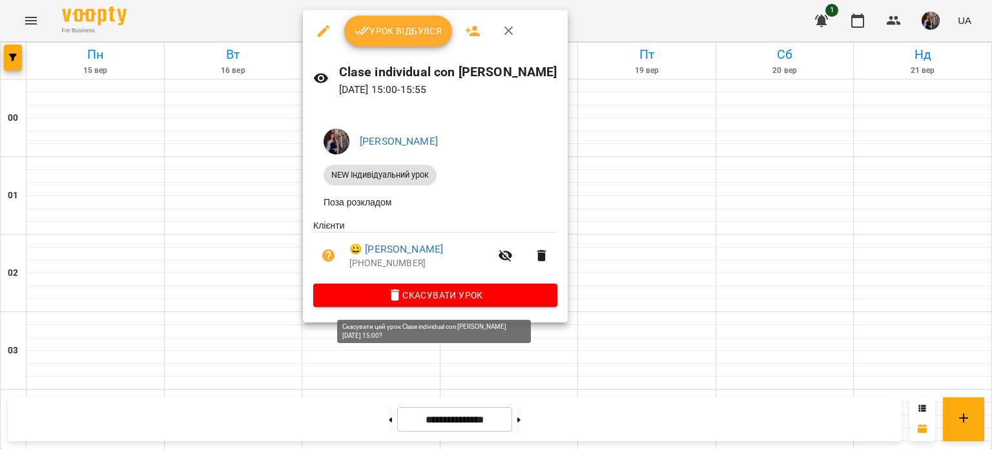
click at [398, 294] on icon "button" at bounding box center [395, 295] width 9 height 12
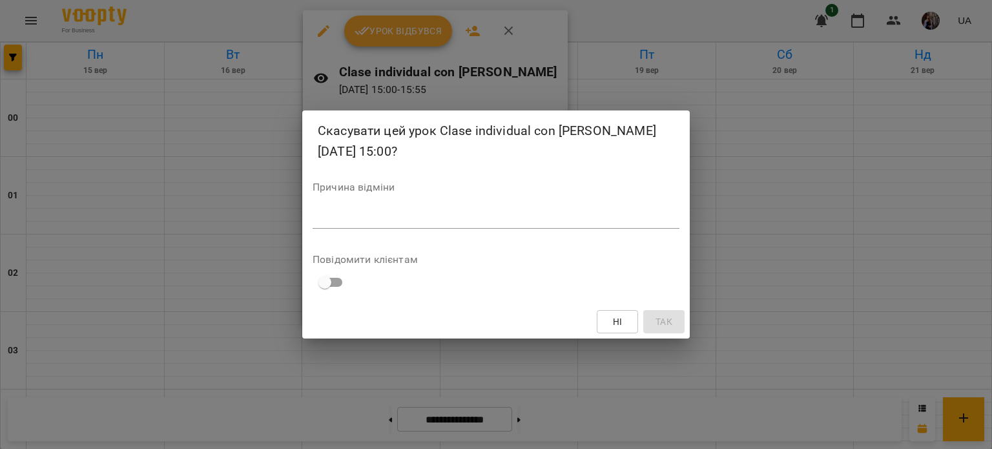
click at [440, 216] on textarea at bounding box center [496, 218] width 367 height 12
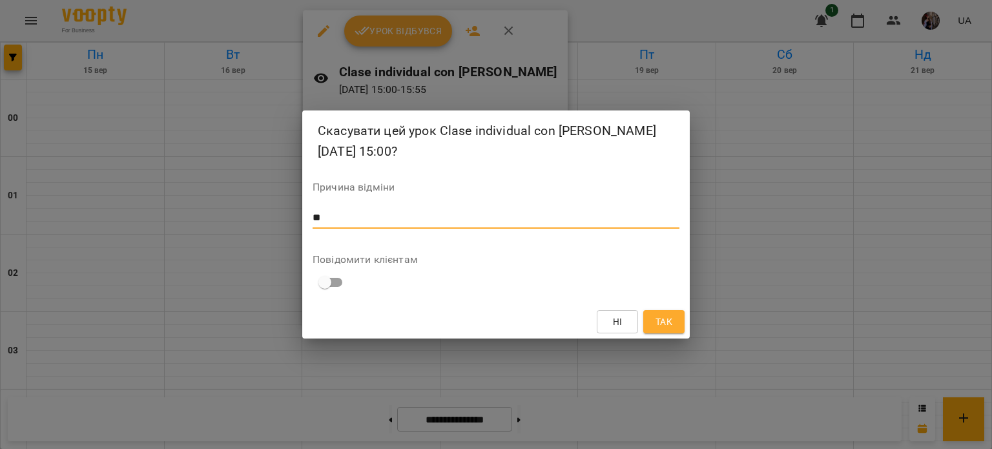
type textarea "**"
click at [661, 318] on span "Так" at bounding box center [663, 321] width 17 height 15
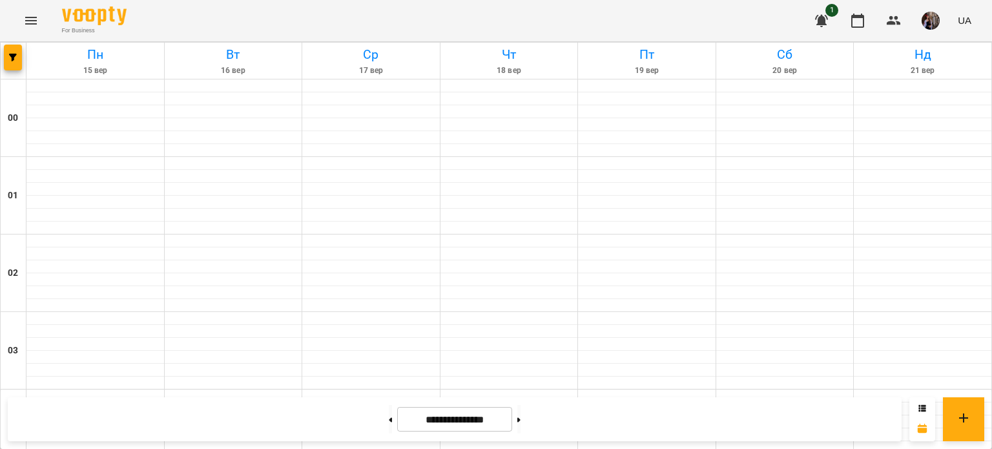
scroll to position [1264, 0]
